Goal: Check status: Check status

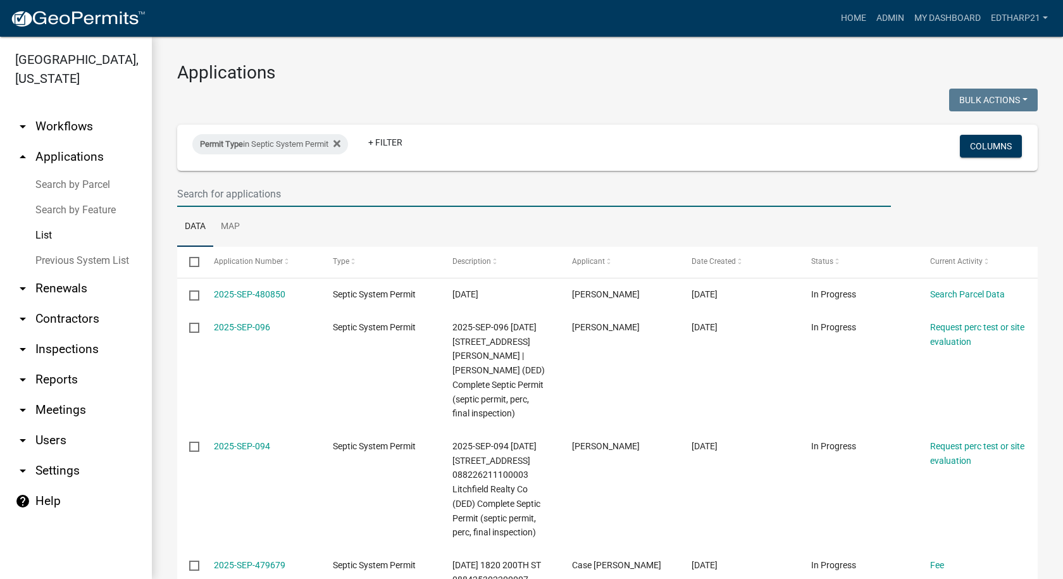
click at [231, 182] on input "text" at bounding box center [534, 194] width 714 height 26
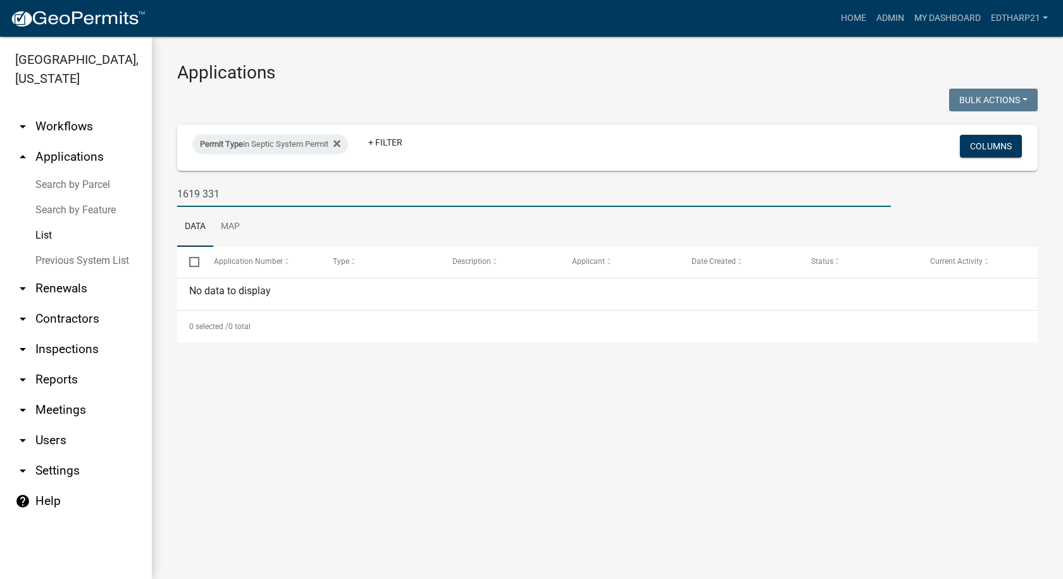
drag, startPoint x: 223, startPoint y: 194, endPoint x: 290, endPoint y: 220, distance: 71.9
click at [223, 194] on input "1619 331" at bounding box center [534, 194] width 714 height 26
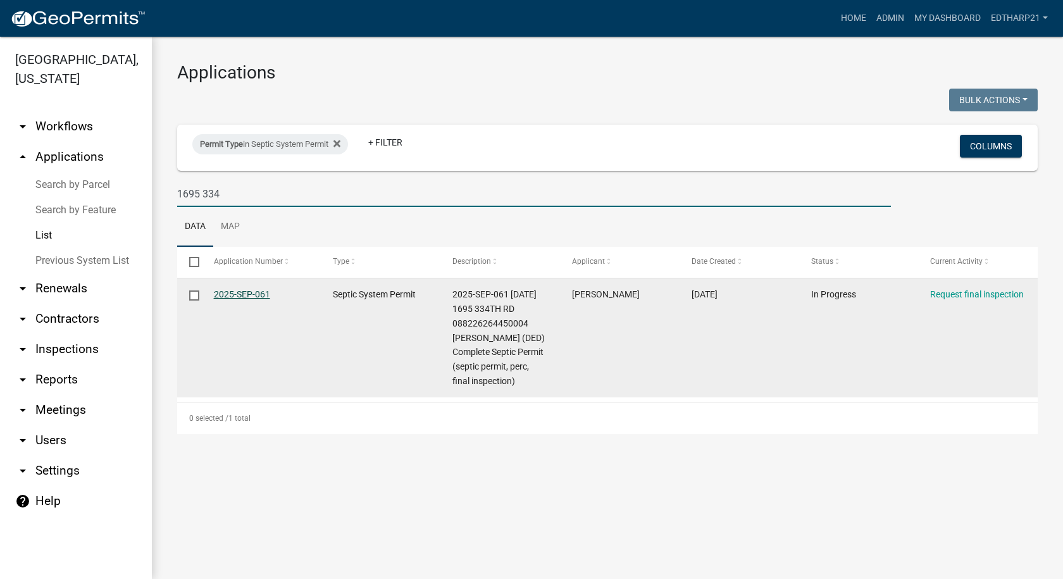
type input "1695 334"
click at [258, 294] on link "2025-SEP-061" at bounding box center [242, 294] width 56 height 10
